Goal: Communication & Community: Answer question/provide support

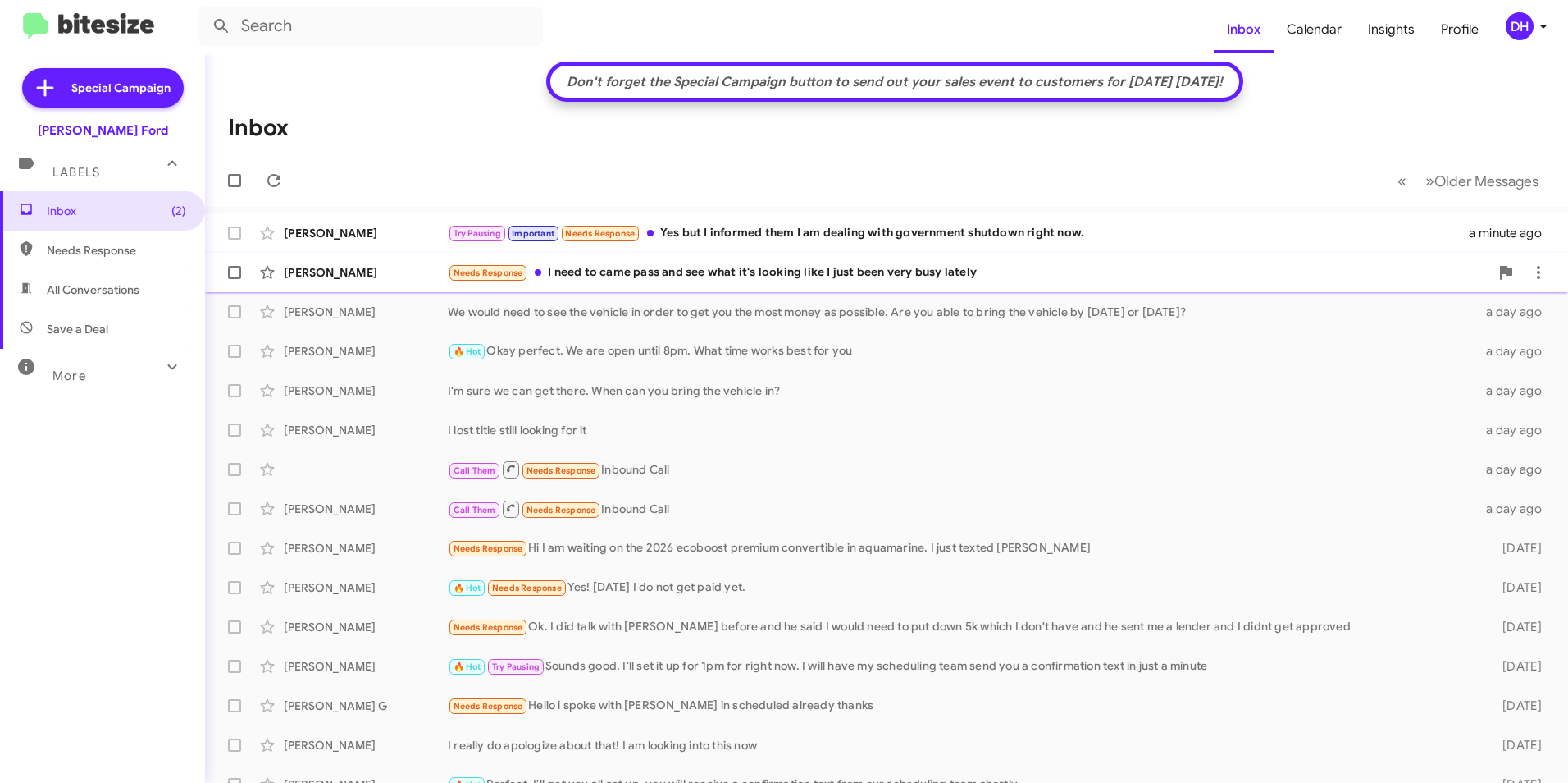
click at [737, 267] on div "Needs Response I need to came pass and see what it's looking like I just been v…" at bounding box center [968, 273] width 1042 height 19
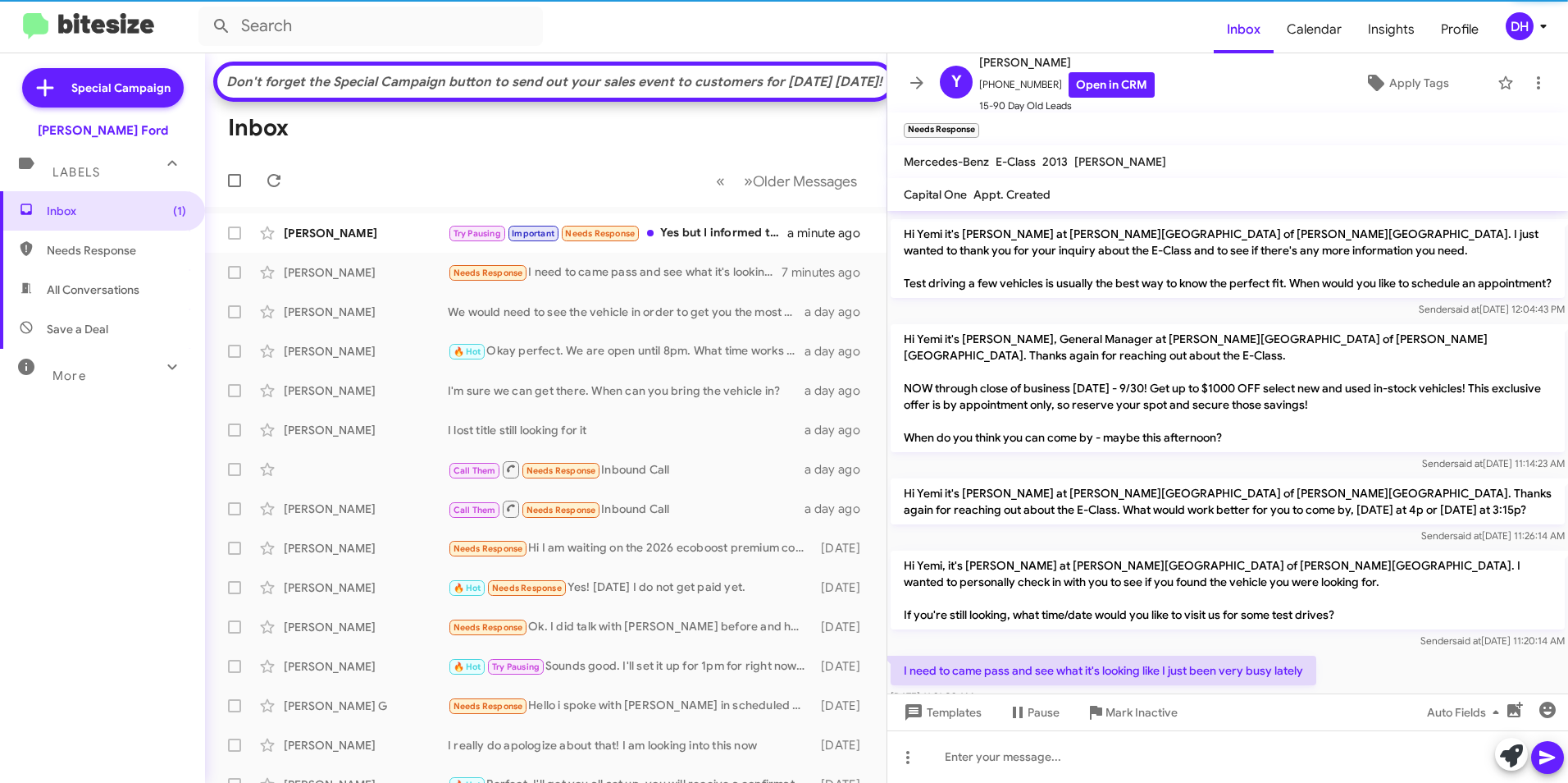
scroll to position [374, 0]
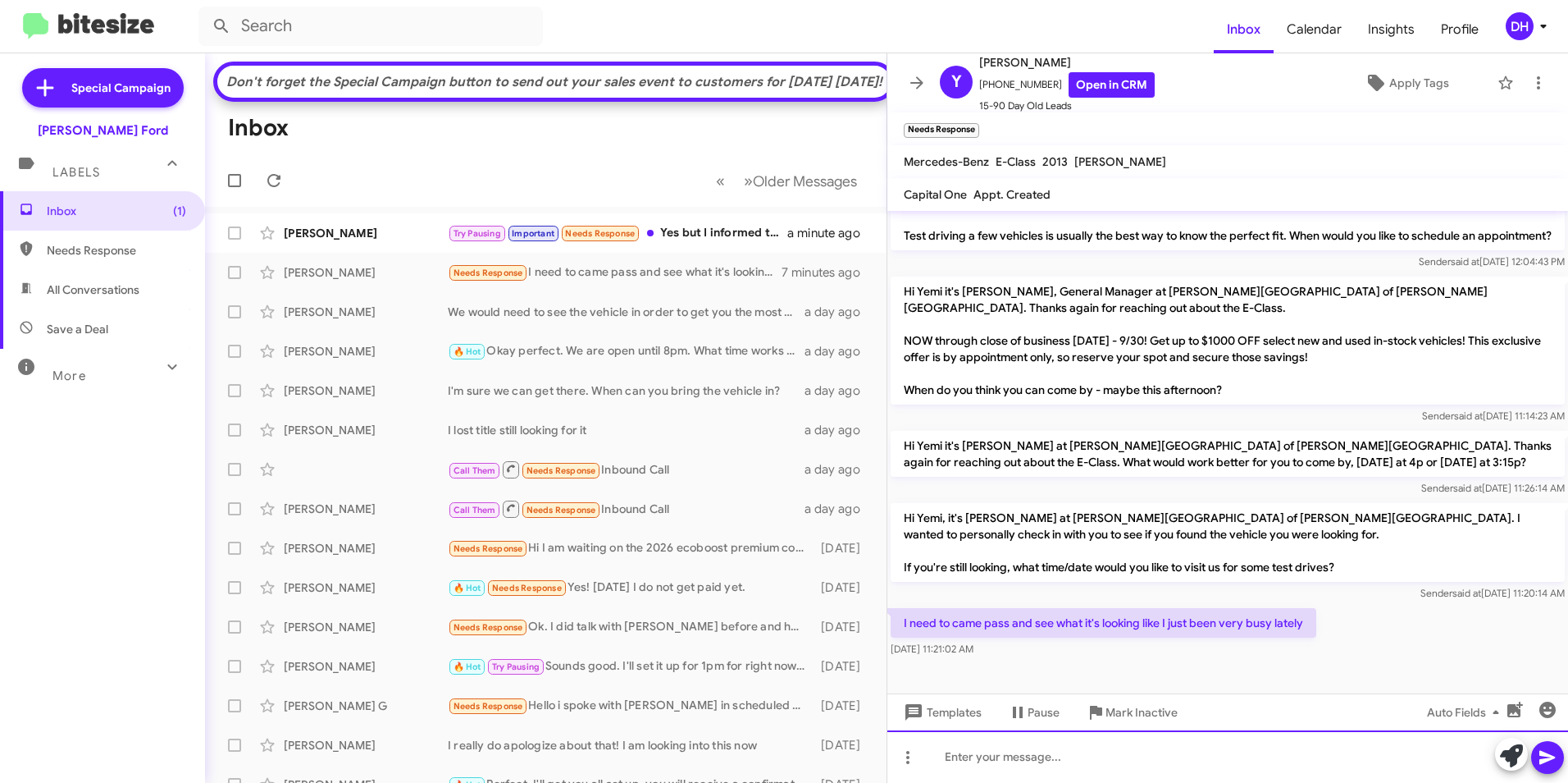
click at [1059, 755] on div at bounding box center [1226, 756] width 680 height 53
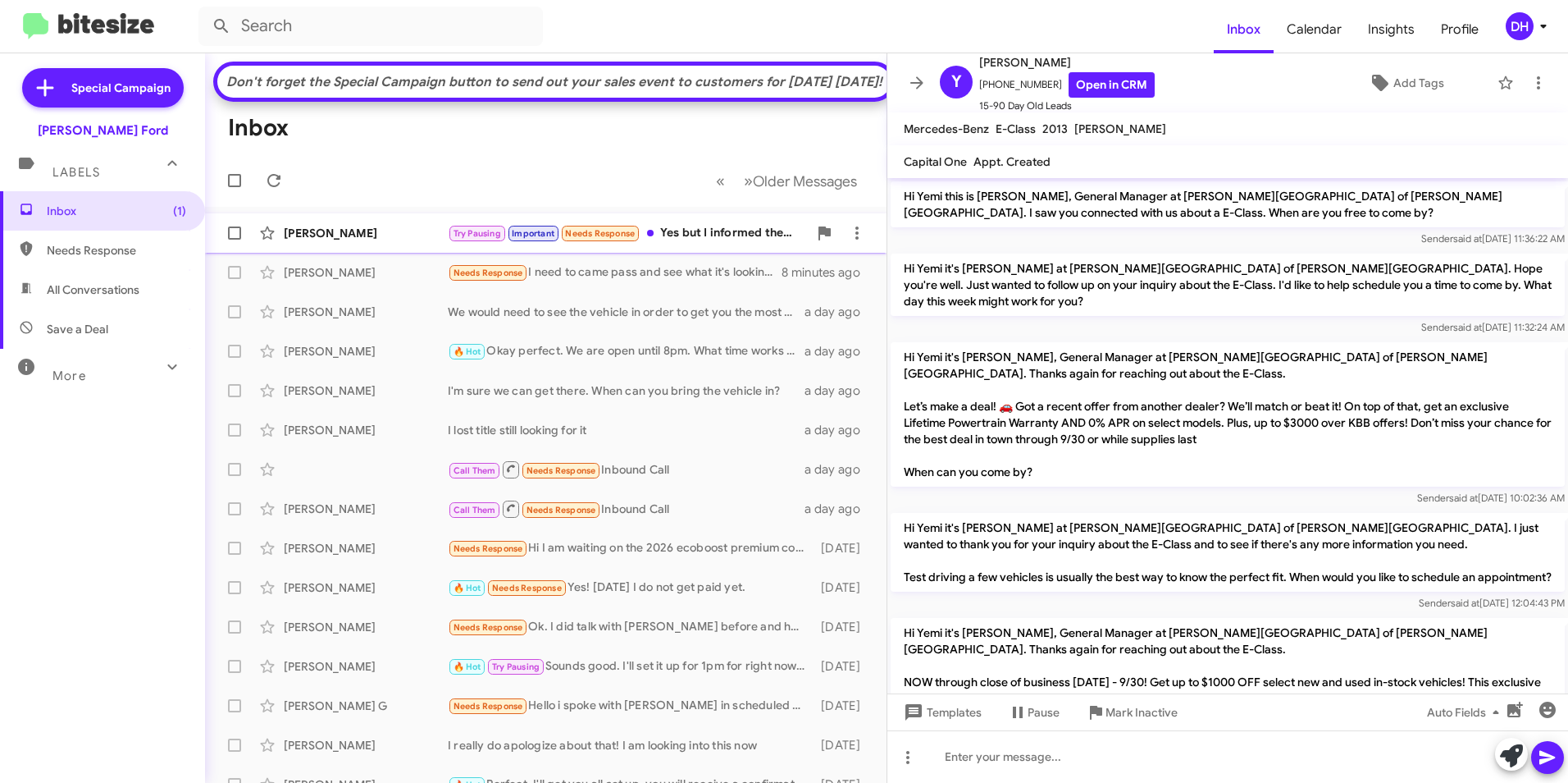
click at [364, 241] on div "[PERSON_NAME]" at bounding box center [365, 233] width 164 height 16
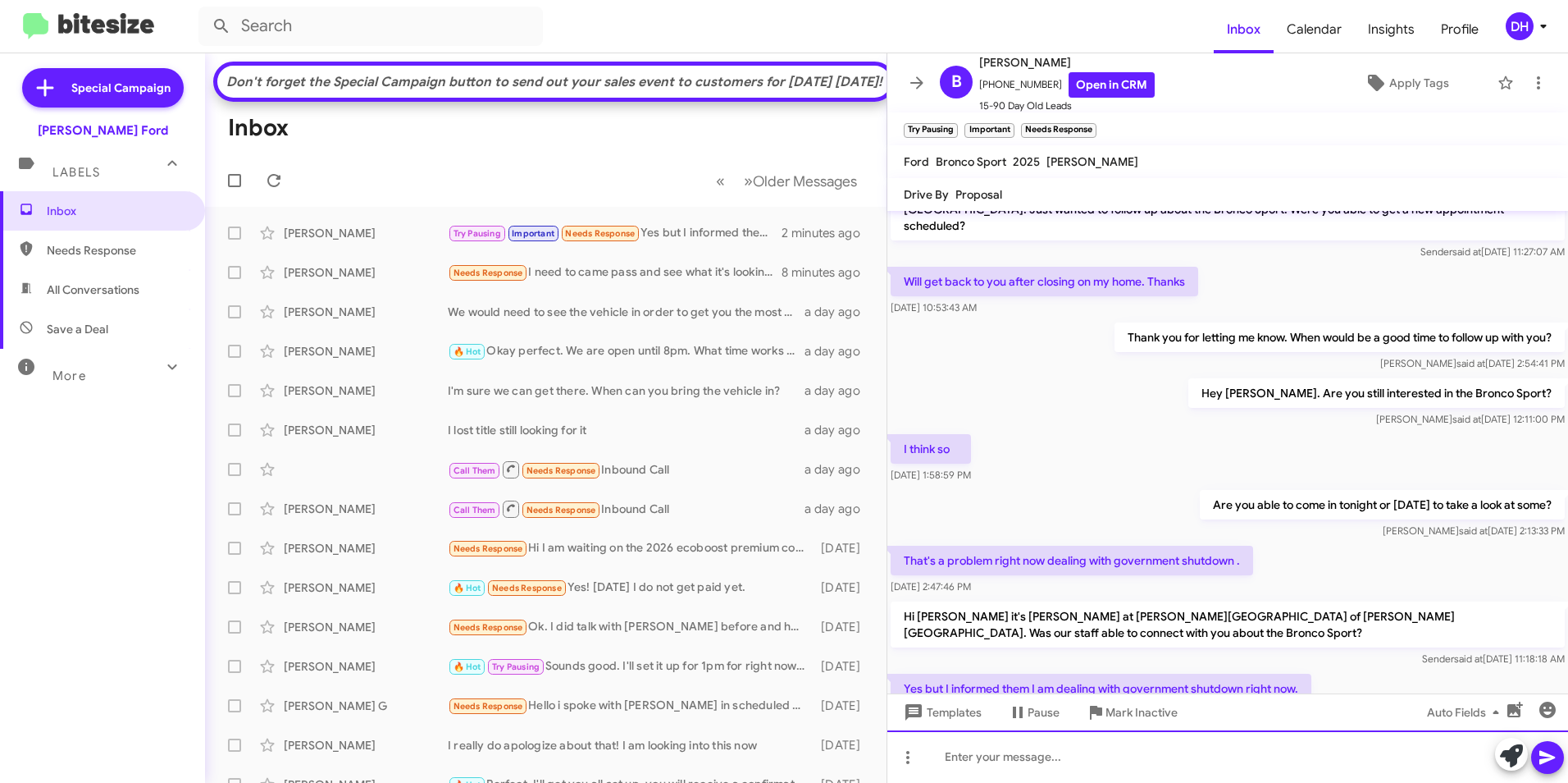
drag, startPoint x: 1036, startPoint y: 753, endPoint x: 1042, endPoint y: 739, distance: 15.2
click at [1037, 751] on div at bounding box center [1226, 756] width 680 height 53
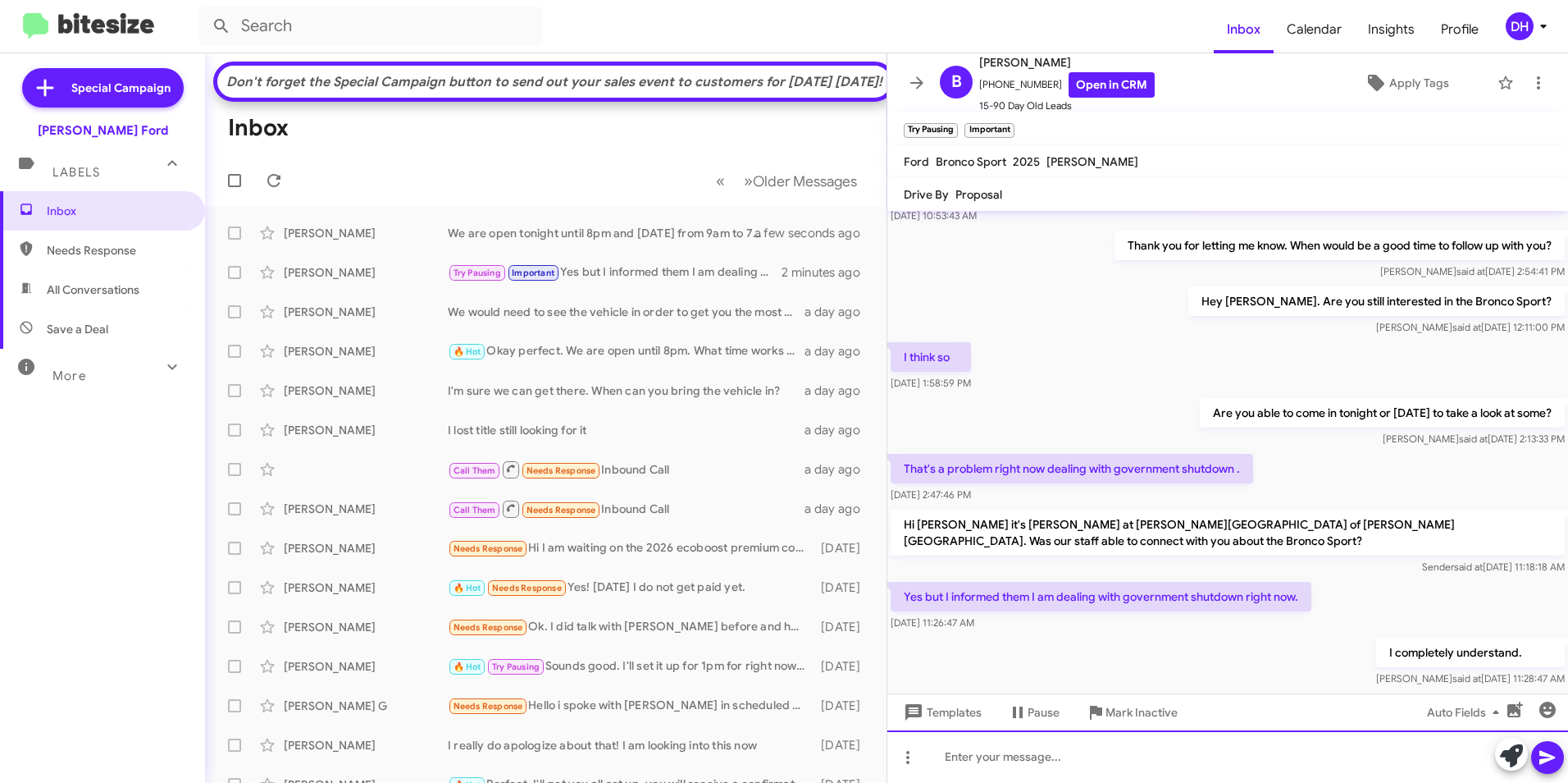
scroll to position [831, 0]
